Goal: Task Accomplishment & Management: Manage account settings

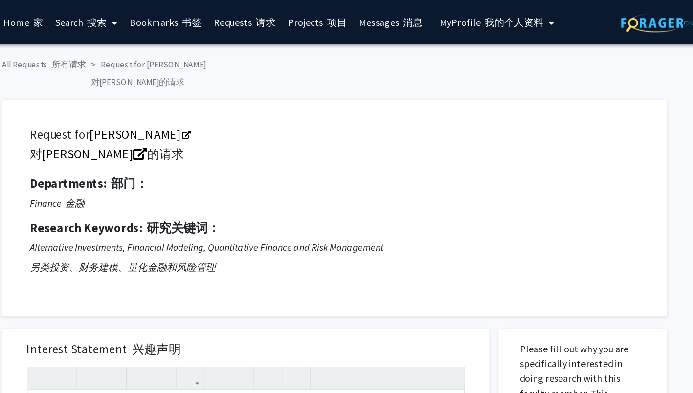
click at [491, 18] on font "我的个人资料" at bounding box center [493, 18] width 47 height 10
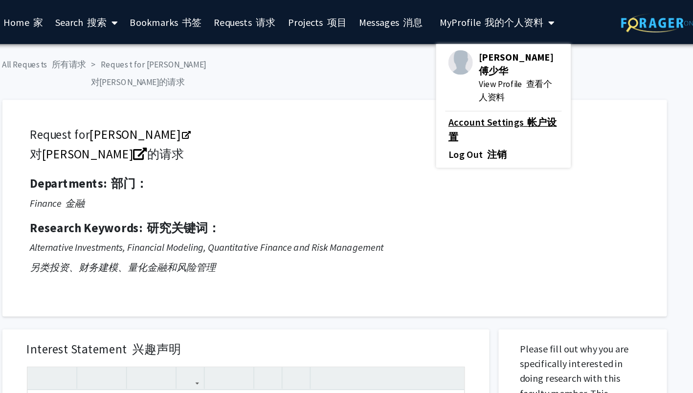
click at [479, 105] on link "Account Settings 帐户设置" at bounding box center [485, 102] width 88 height 23
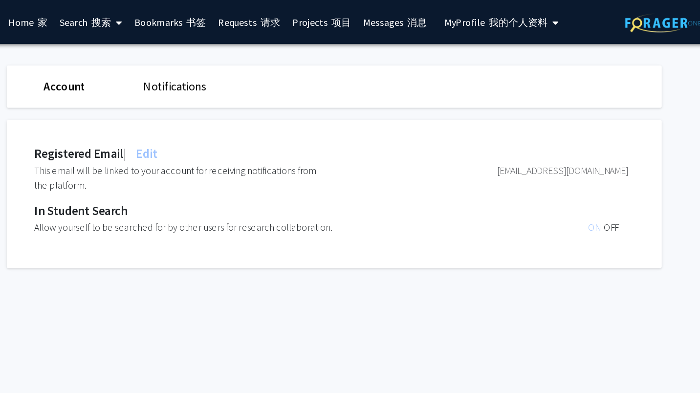
click at [494, 22] on font "我的个人资料" at bounding box center [497, 18] width 47 height 10
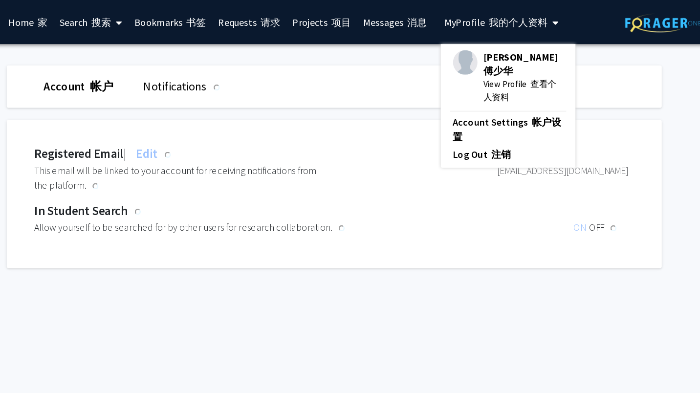
click at [498, 74] on span "View Profile 查看个人资料" at bounding box center [501, 73] width 64 height 22
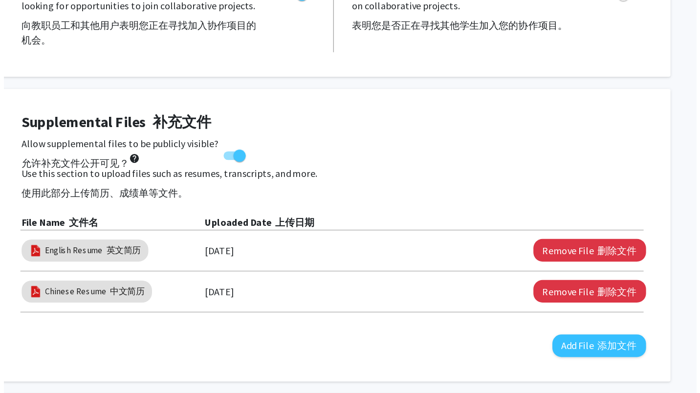
scroll to position [263, 0]
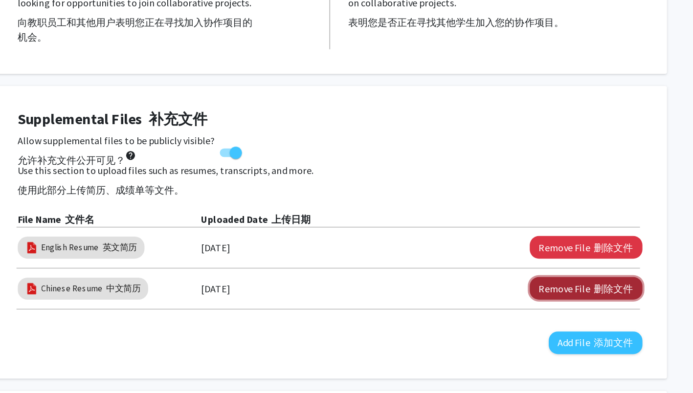
click at [549, 318] on button "Remove File 删除文件" at bounding box center [551, 309] width 90 height 18
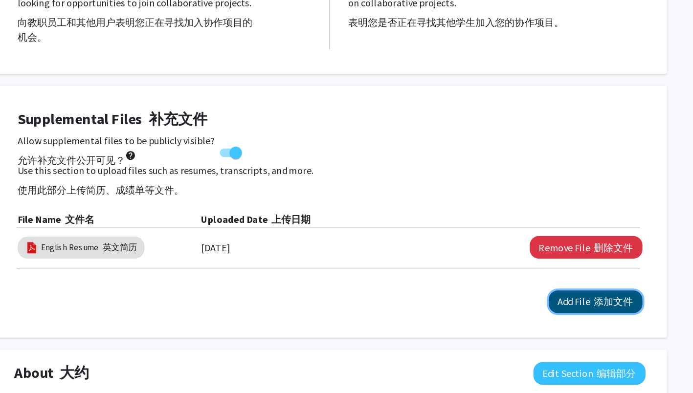
click at [566, 323] on font "添加文件" at bounding box center [572, 320] width 31 height 10
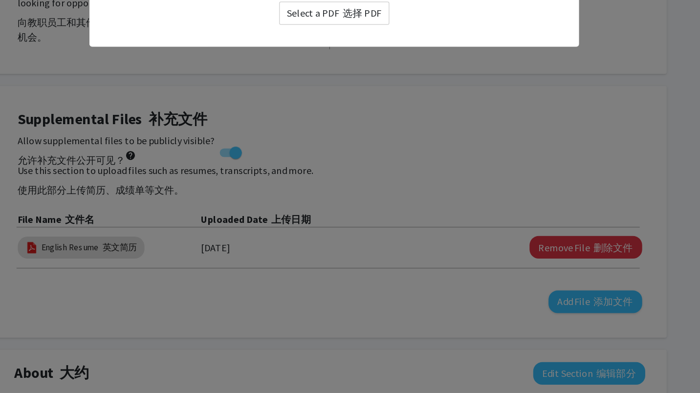
click at [377, 82] on label "Select a PDF 选择 PDF" at bounding box center [350, 89] width 88 height 19
click at [0, 0] on input "Select a PDF 选择 PDF" at bounding box center [0, 0] width 0 height 0
select select "custom"
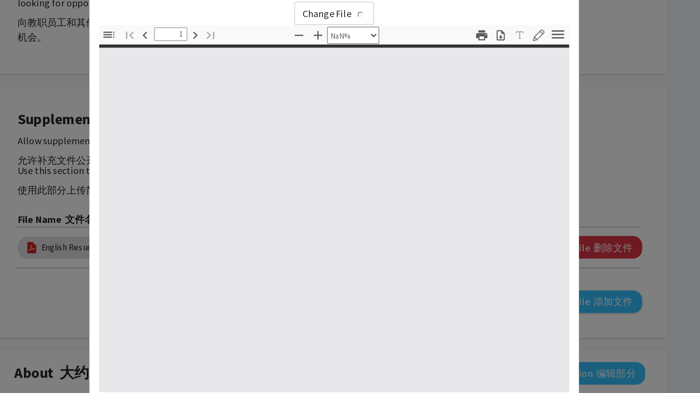
type input "0"
select select "custom"
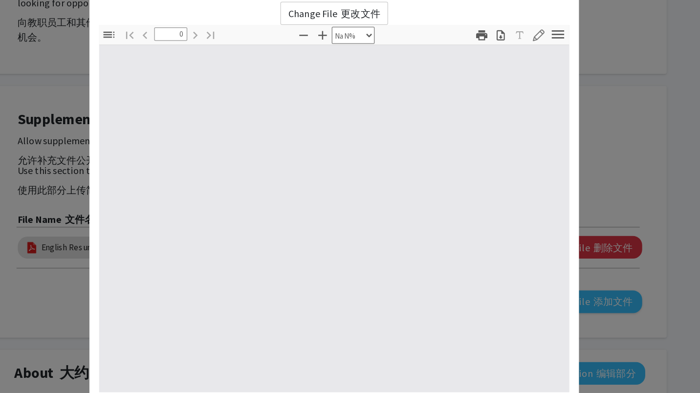
type input "1"
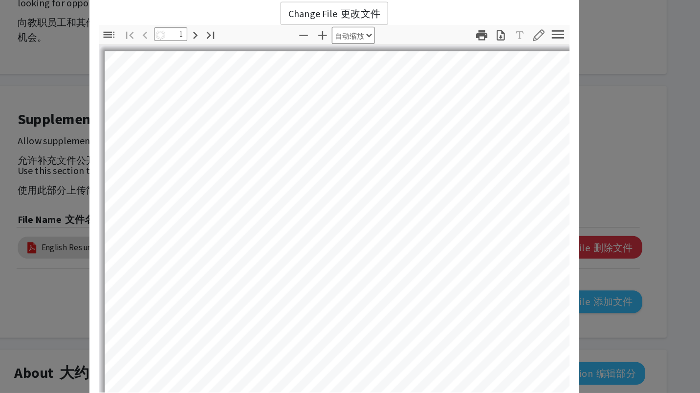
select select "auto"
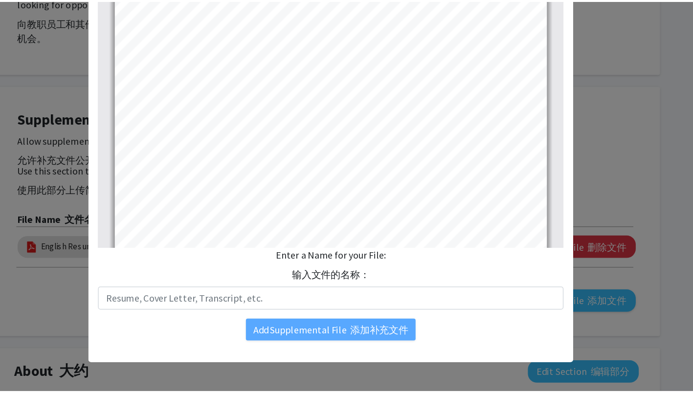
scroll to position [42, 0]
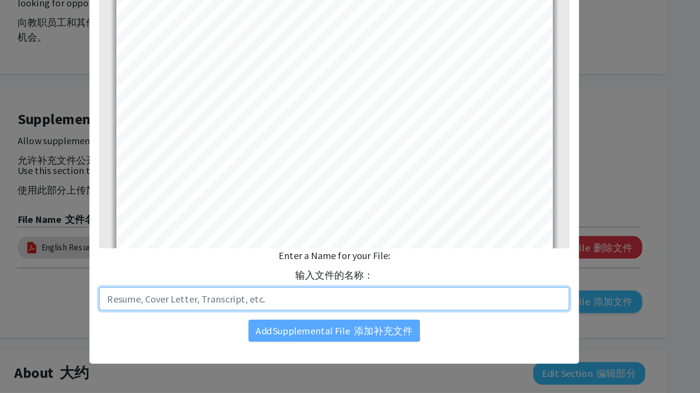
click at [386, 320] on input "text" at bounding box center [350, 318] width 376 height 19
type input "z"
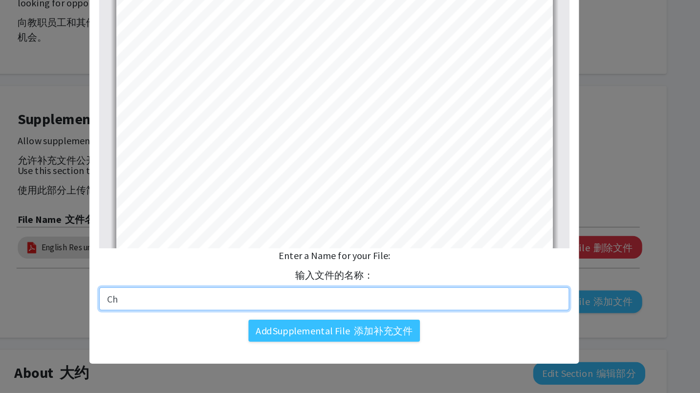
type input "Chinese Resume"
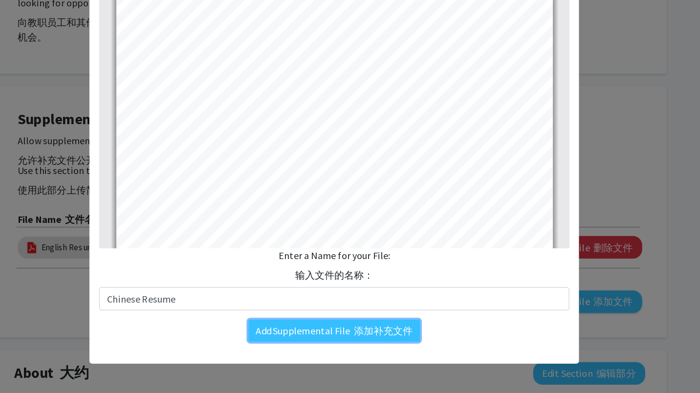
click at [282, 334] on button "Add Supplemental File 添加补充文件" at bounding box center [350, 343] width 137 height 18
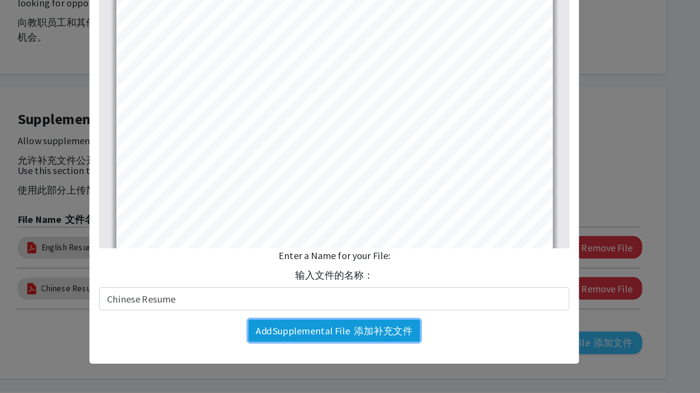
click at [387, 351] on button "Add Supplemental File 添加补充文件" at bounding box center [350, 343] width 137 height 18
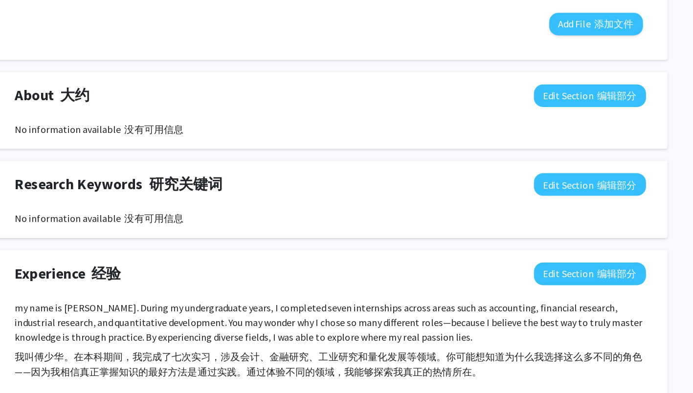
scroll to position [580, 0]
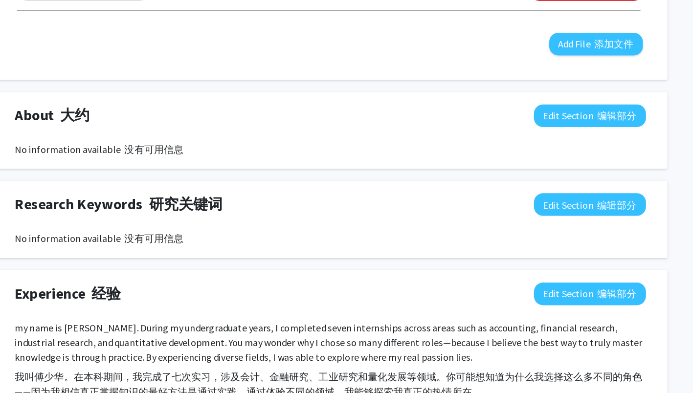
click at [490, 247] on div "Experience 经验 Edit Section 编辑部分" at bounding box center [347, 237] width 518 height 22
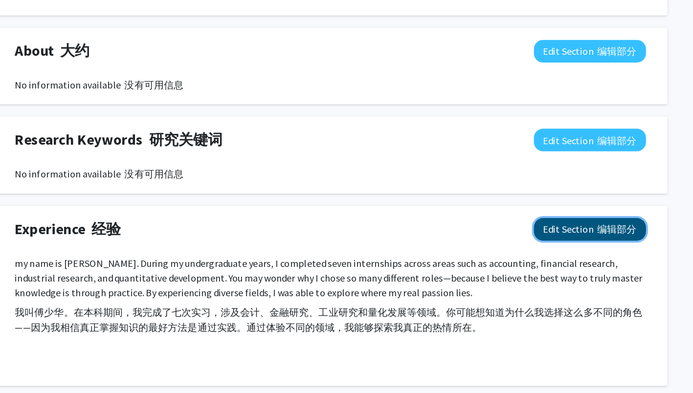
click at [568, 243] on button "Edit Section 编辑部分" at bounding box center [553, 235] width 89 height 18
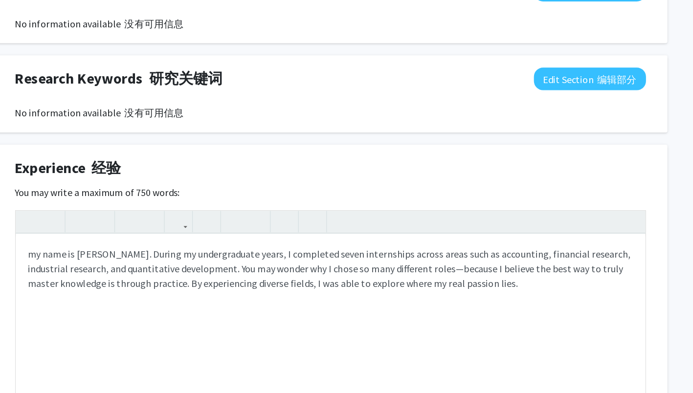
scroll to position [617, 0]
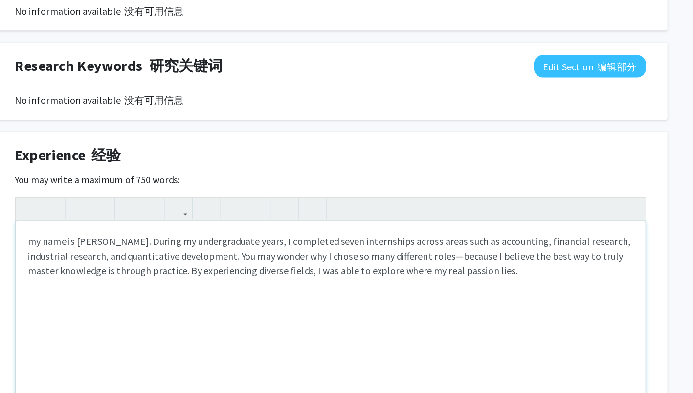
click at [523, 289] on p "my name is [PERSON_NAME]. During my undergraduate years, I completed seven inte…" at bounding box center [346, 278] width 483 height 35
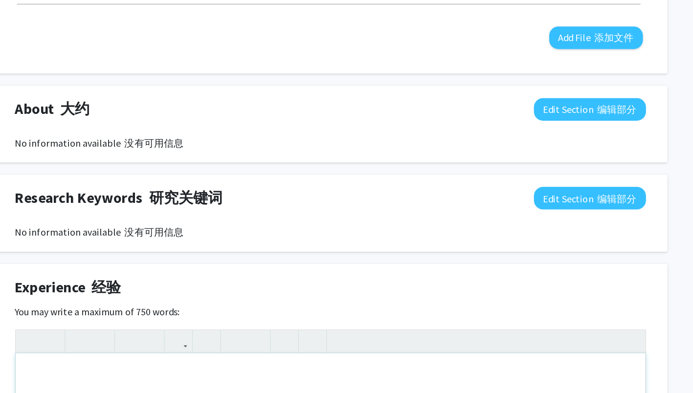
scroll to position [583, 0]
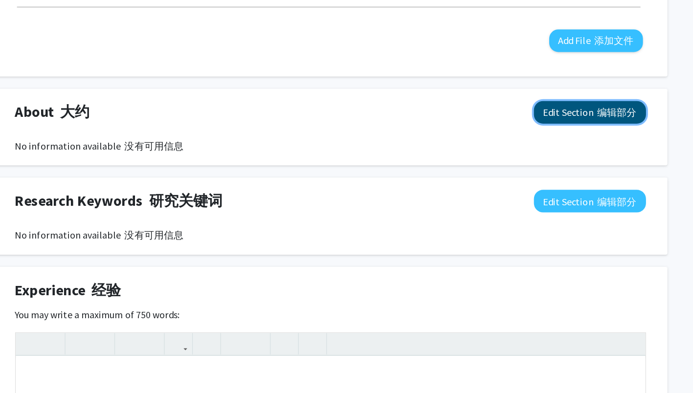
click at [555, 94] on button "Edit Section 编辑部分" at bounding box center [553, 90] width 89 height 18
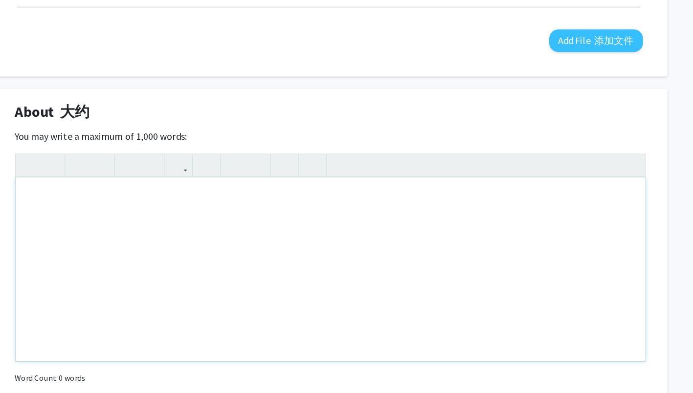
click at [303, 186] on div "Note to users with screen readers: Please deactivate our accessibility plugin f…" at bounding box center [346, 215] width 503 height 147
paste div "Note to users with screen readers: Please deactivate our accessibility plugin f…"
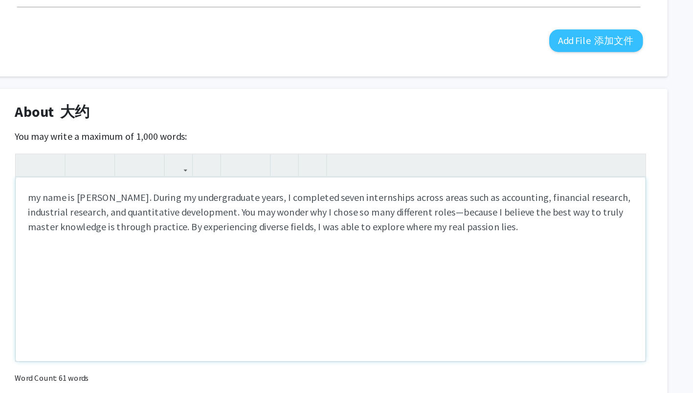
type textarea "<p>my name is [PERSON_NAME]. During my undergraduate years, I completed seven i…"
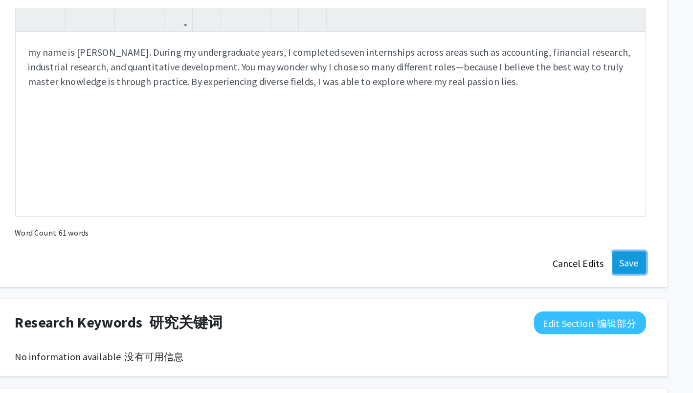
click at [580, 288] on button "Save" at bounding box center [585, 282] width 27 height 18
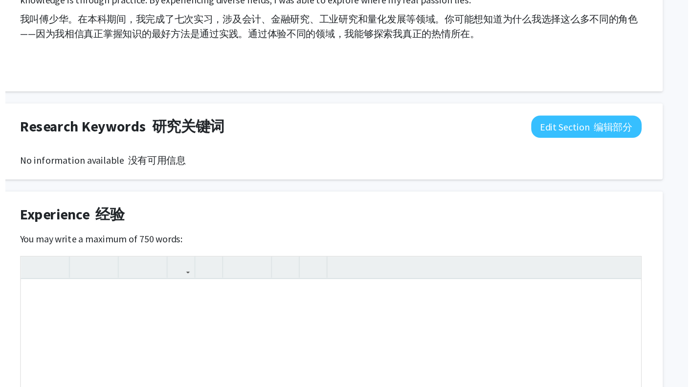
scroll to position [646, 0]
